Goal: Information Seeking & Learning: Understand process/instructions

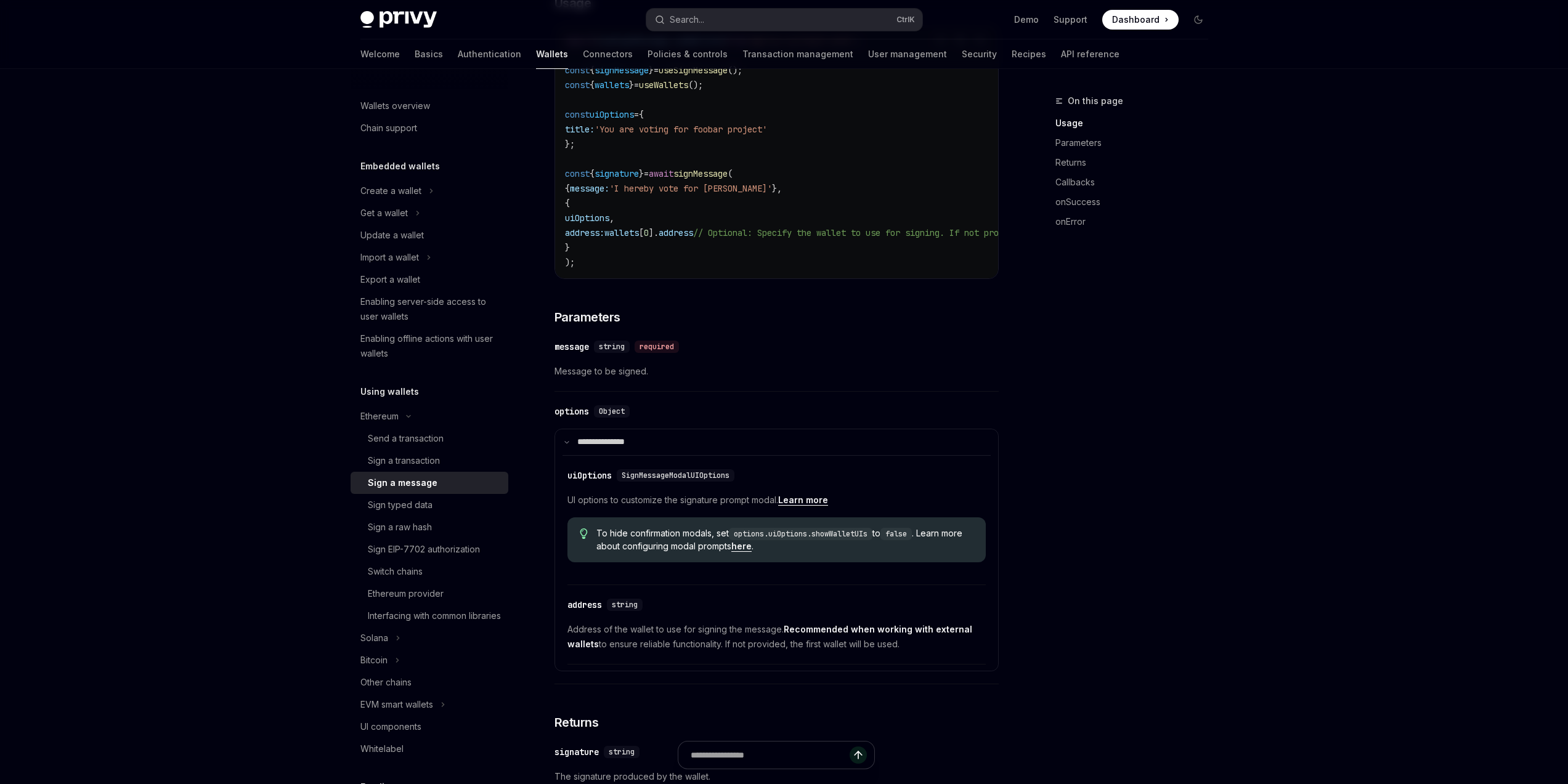
scroll to position [339, 0]
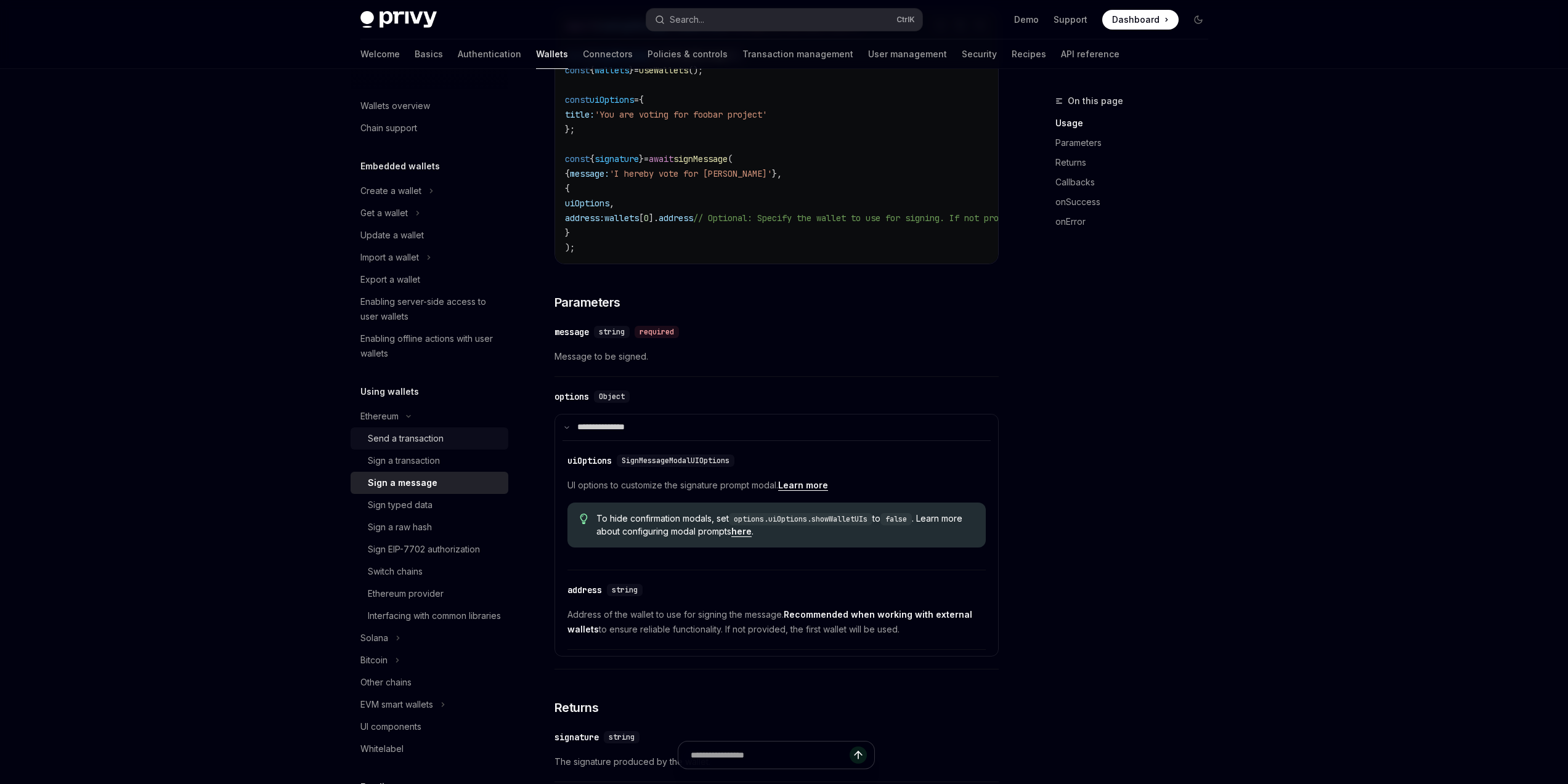
click at [451, 429] on link "Send a transaction" at bounding box center [429, 439] width 158 height 22
type textarea "*"
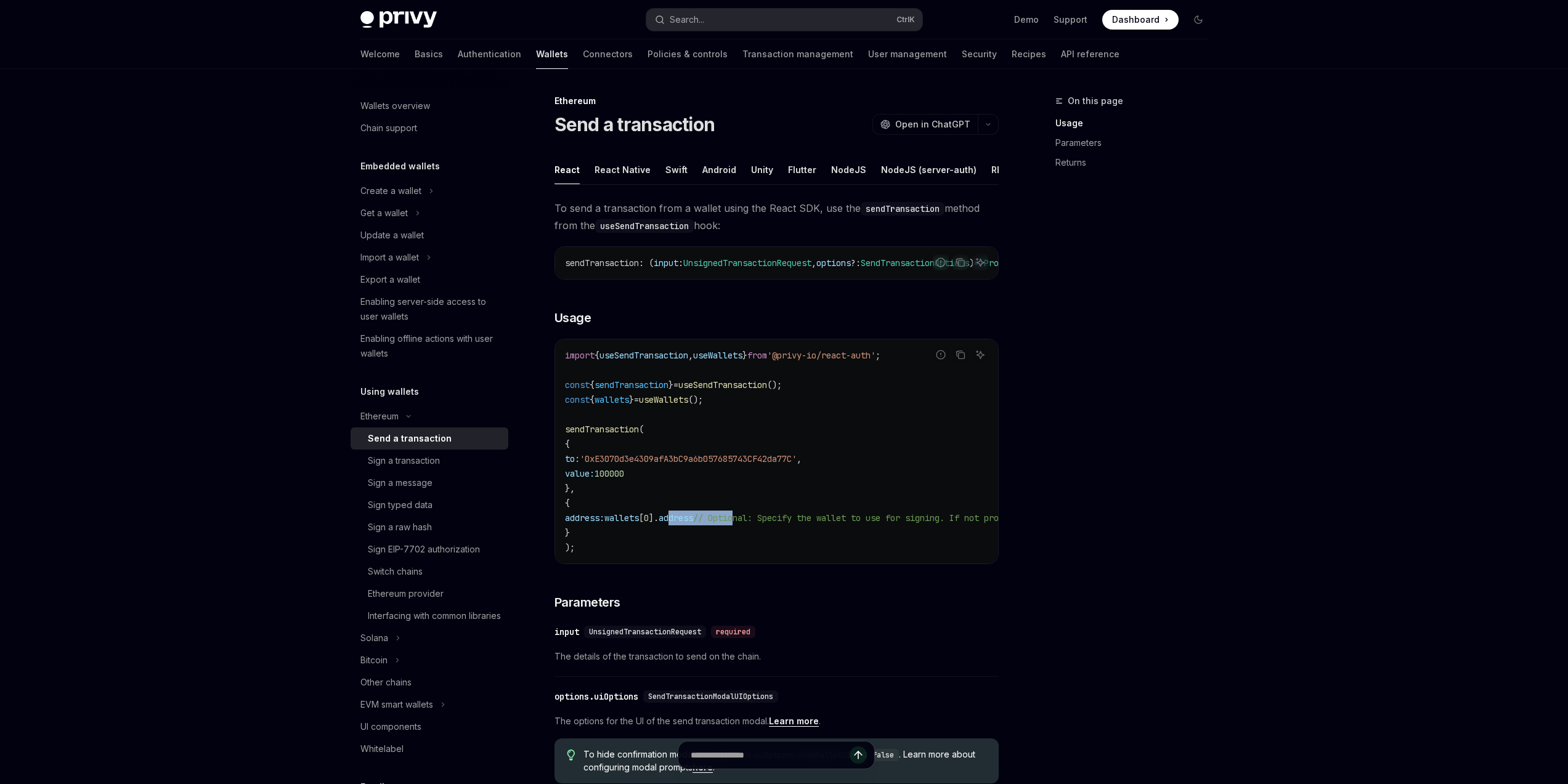
drag, startPoint x: 699, startPoint y: 536, endPoint x: 852, endPoint y: 536, distance: 153.0
click at [772, 524] on span "address: wallets [ 0 ]. address // Optional: Specify the wallet to use for sign…" at bounding box center [873, 518] width 616 height 11
click at [853, 524] on span "// Optional: Specify the wallet to use for signing. If not provided, the first …" at bounding box center [937, 518] width 488 height 11
click at [789, 555] on code "import { useSendTransaction , useWallets } from '@privy-io/react-auth' ; const …" at bounding box center [888, 451] width 646 height 207
drag, startPoint x: 770, startPoint y: 584, endPoint x: 761, endPoint y: 576, distance: 12.0
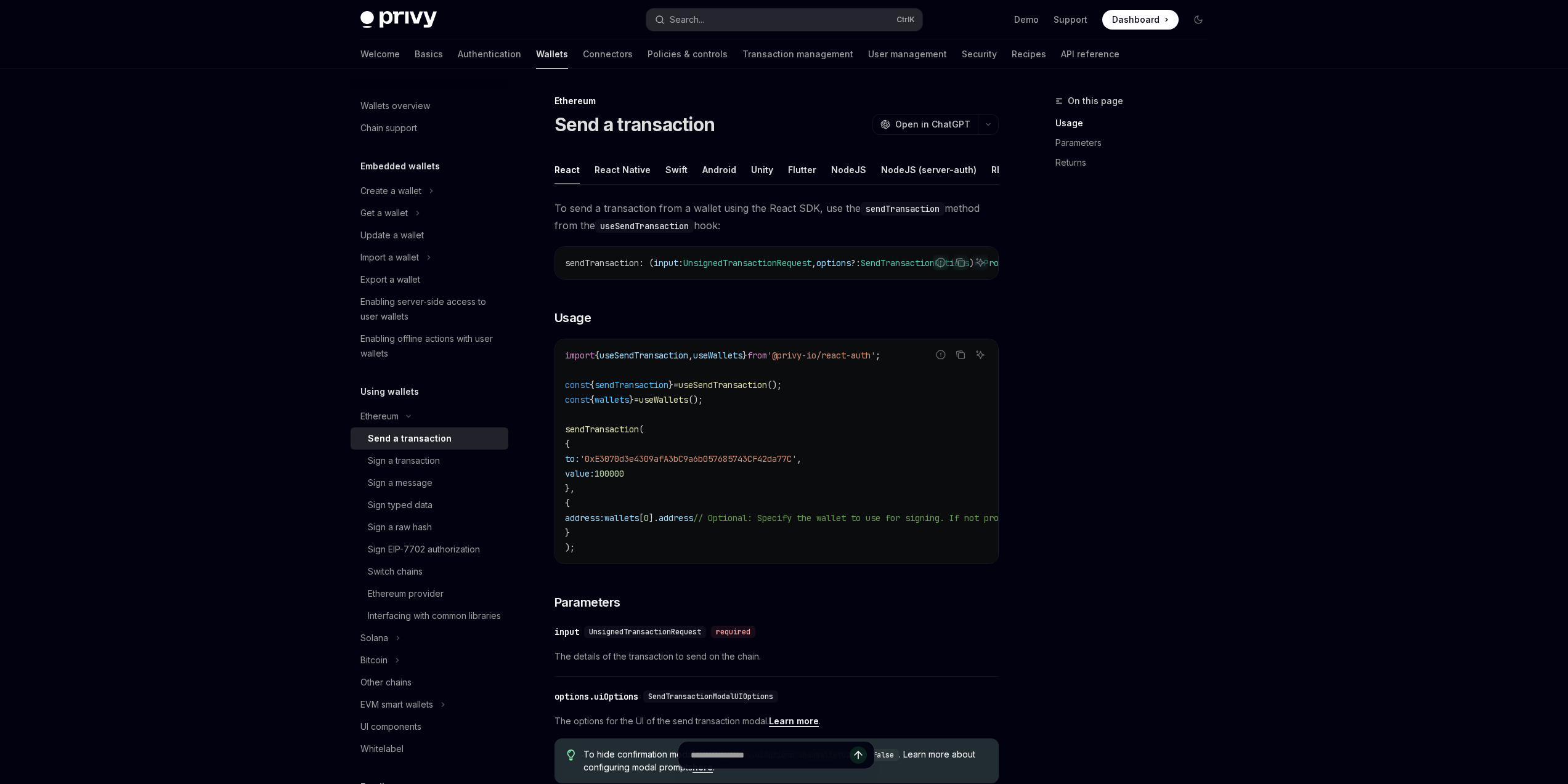
click at [789, 578] on div "To send a transaction from a wallet using the React SDK, use the sendTransactio…" at bounding box center [777, 634] width 444 height 870
click at [759, 563] on div "import { useSendTransaction , useWallets } from '@privy-io/react-auth' ; const …" at bounding box center [777, 451] width 443 height 224
click at [1278, 565] on div "Skip to main content Privy Docs home page Search... Ctrl K Demo Support Dashboa…" at bounding box center [784, 655] width 1568 height 1311
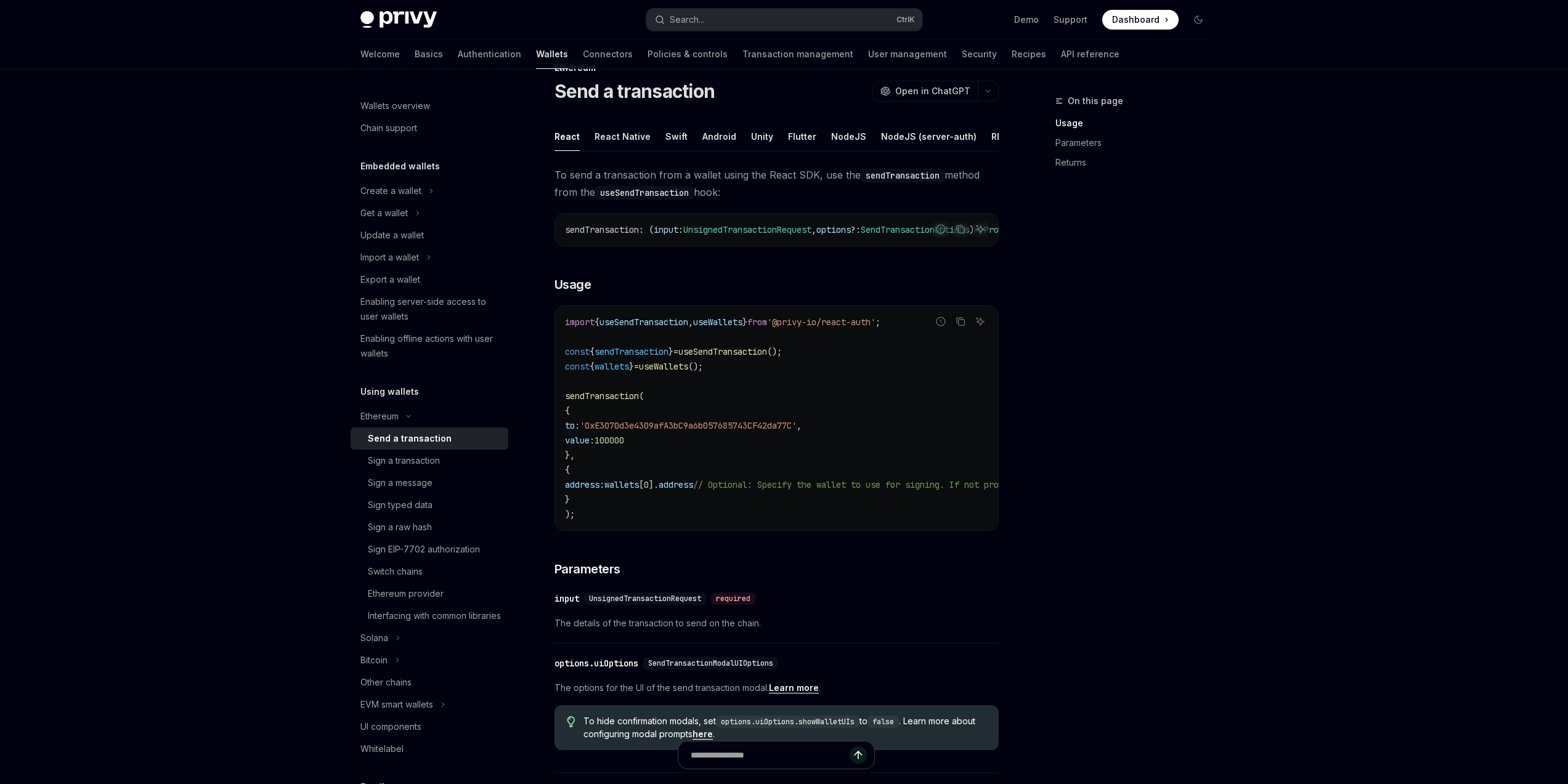
scroll to position [29, 0]
